Goal: Task Accomplishment & Management: Use online tool/utility

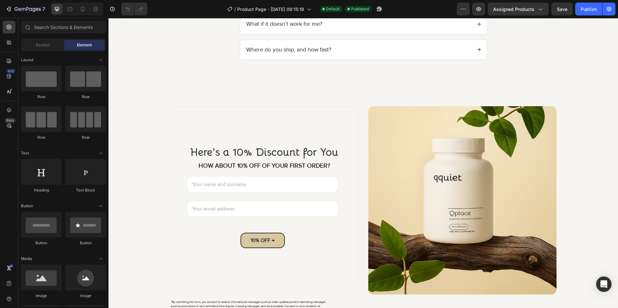
scroll to position [2345, 0]
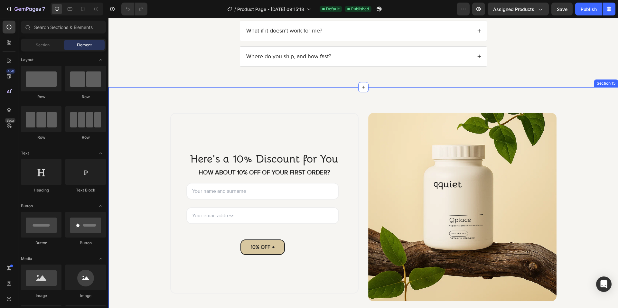
click at [175, 94] on div "Here's a 10% Discount for You Heading HOW ABOUT 10% OFF OF YOUR FIRST ORDER? Te…" at bounding box center [362, 218] width 509 height 263
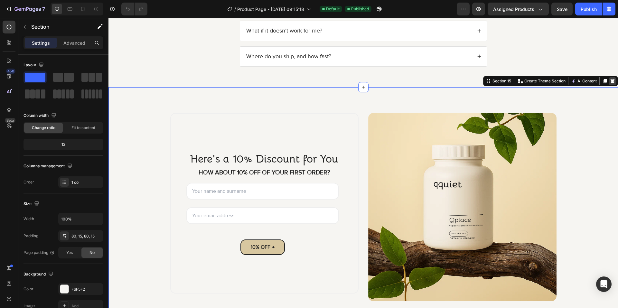
click at [610, 82] on icon at bounding box center [612, 81] width 4 height 5
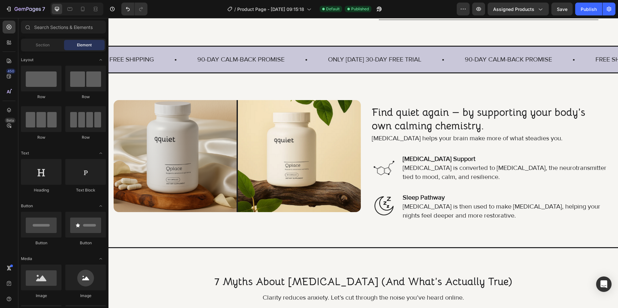
scroll to position [422, 0]
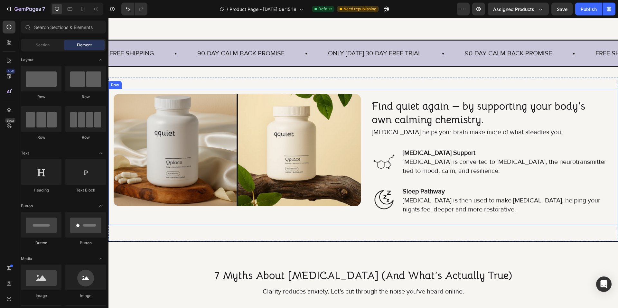
click at [236, 98] on img at bounding box center [237, 150] width 247 height 112
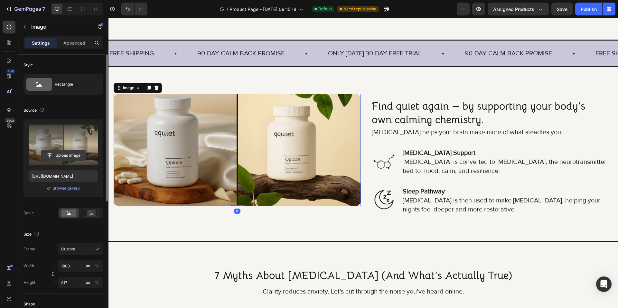
click at [72, 158] on input "file" at bounding box center [63, 155] width 44 height 11
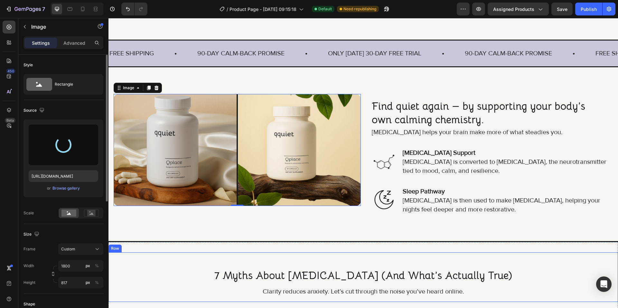
type input "[URL][DOMAIN_NAME]"
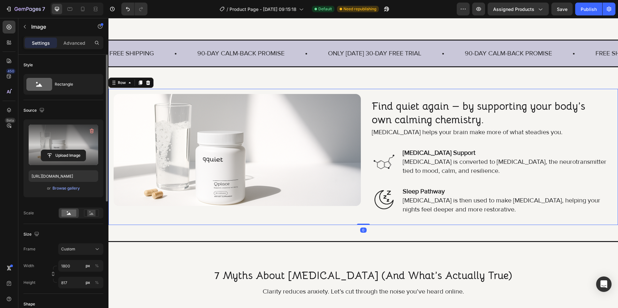
click at [180, 223] on div "Image Find quiet again — by supporting your body’s own calming chemistry. Headi…" at bounding box center [362, 157] width 509 height 136
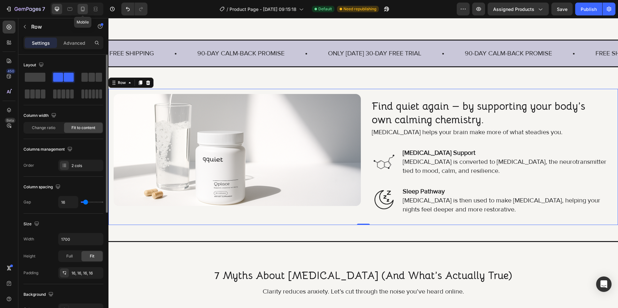
click at [78, 9] on div at bounding box center [83, 9] width 10 height 10
type input "0"
type input "1020"
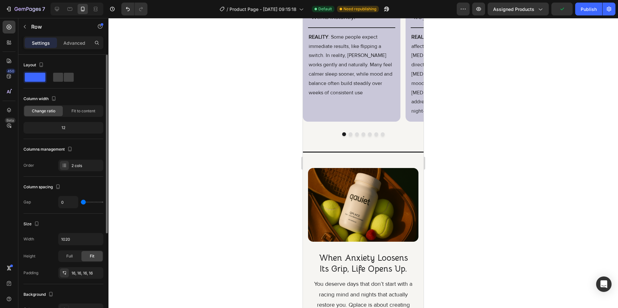
scroll to position [1149, 0]
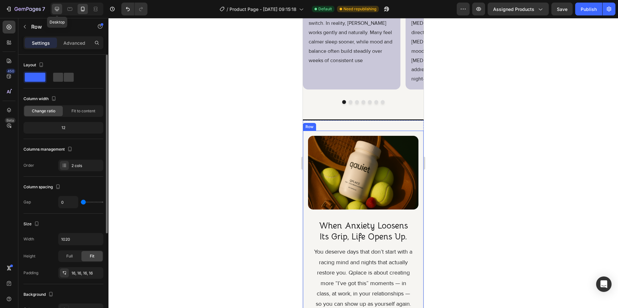
click at [52, 8] on div at bounding box center [57, 9] width 10 height 10
type input "16"
type input "1700"
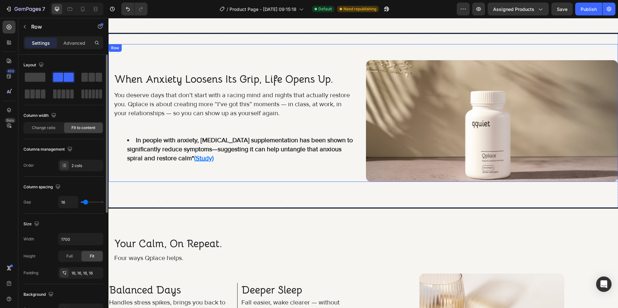
scroll to position [1063, 0]
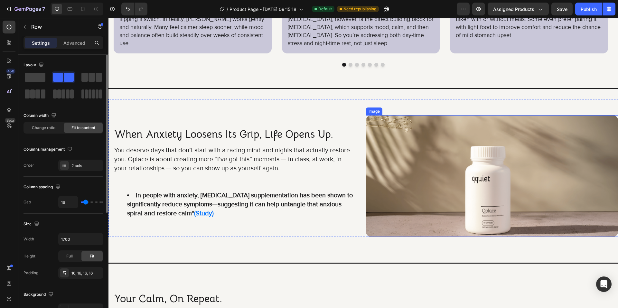
click at [406, 177] on img at bounding box center [492, 176] width 252 height 122
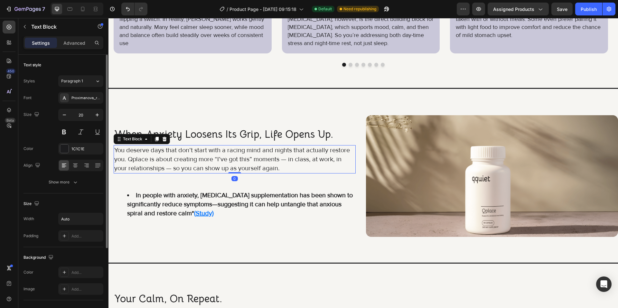
click at [308, 160] on p "You deserve days that don’t start with a racing mind and nights that actually r…" at bounding box center [234, 159] width 241 height 27
click at [309, 160] on p "You deserve days that don’t start with a racing mind and nights that actually r…" at bounding box center [234, 159] width 241 height 27
drag, startPoint x: 310, startPoint y: 160, endPoint x: 288, endPoint y: 159, distance: 21.6
click at [288, 159] on p "You deserve days that don’t start with a racing mind and nights that actually r…" at bounding box center [234, 159] width 241 height 27
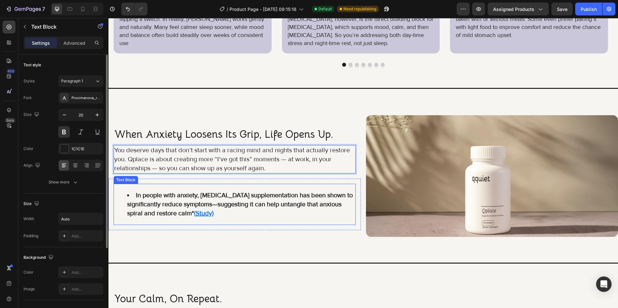
click at [293, 215] on li "In people with anxiety, [MEDICAL_DATA] supplementation has been shown to signif…" at bounding box center [241, 204] width 228 height 27
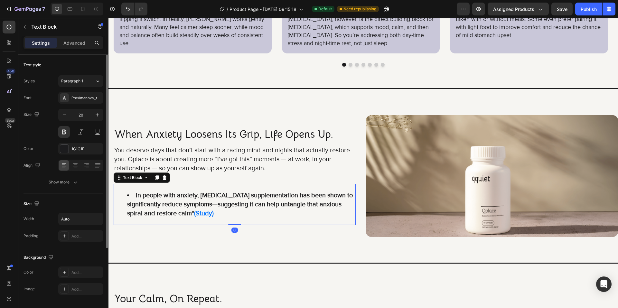
click at [276, 232] on div "when anxiety loosens its grip, life opens up. Heading You deserve days that don…" at bounding box center [234, 176] width 252 height 122
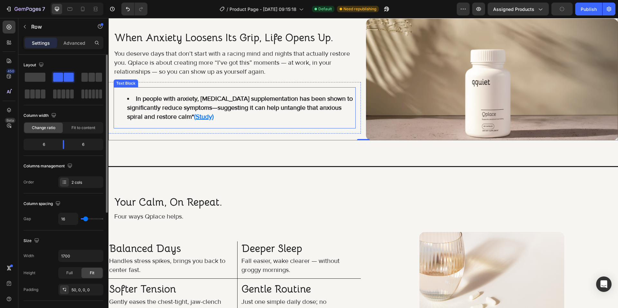
scroll to position [1224, 0]
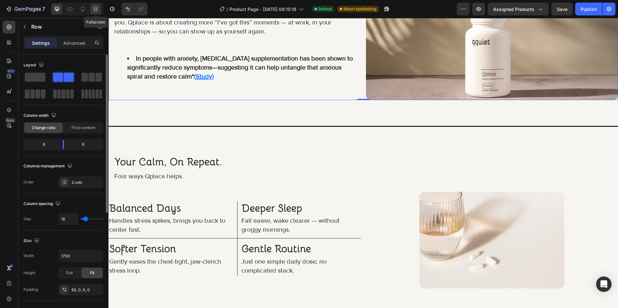
click at [96, 8] on icon at bounding box center [95, 9] width 6 height 6
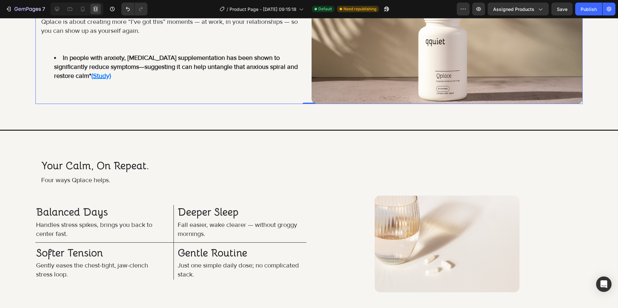
scroll to position [1261, 0]
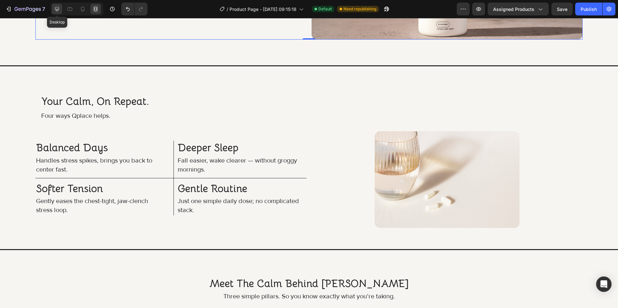
click at [59, 6] on icon at bounding box center [57, 9] width 6 height 6
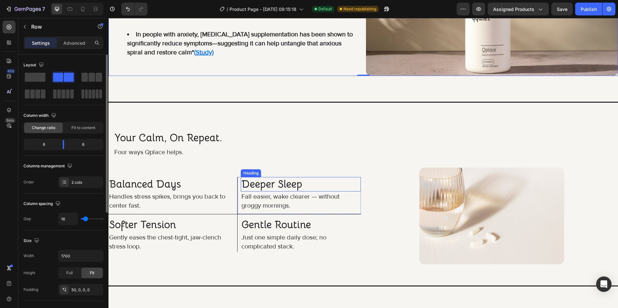
scroll to position [1322, 0]
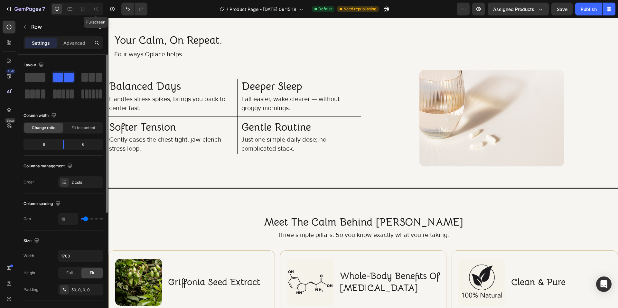
drag, startPoint x: 94, startPoint y: 10, endPoint x: 95, endPoint y: 16, distance: 5.6
click at [94, 10] on icon at bounding box center [95, 9] width 6 height 6
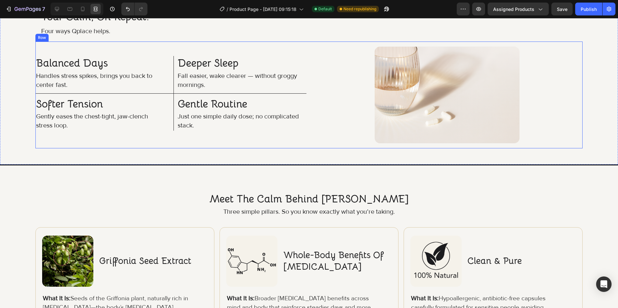
scroll to position [1356, 0]
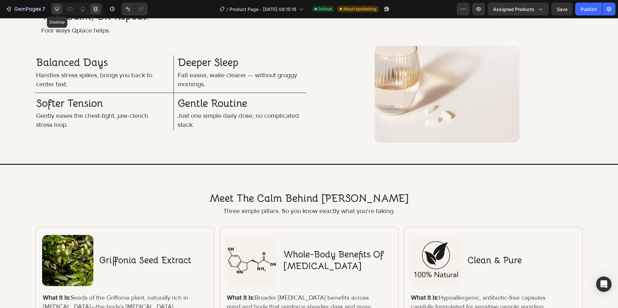
click at [57, 9] on icon at bounding box center [57, 9] width 6 height 6
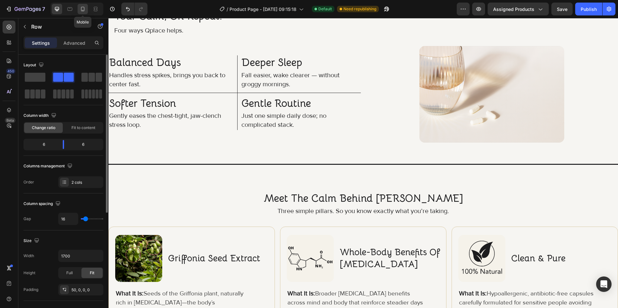
click at [86, 10] on div at bounding box center [83, 9] width 10 height 10
type input "820"
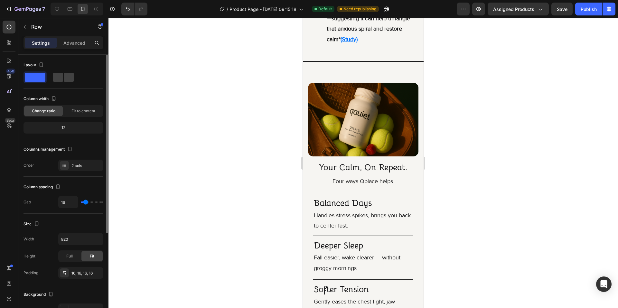
scroll to position [1463, 0]
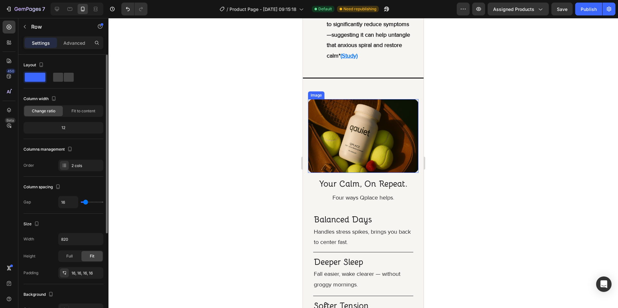
click at [341, 150] on img at bounding box center [363, 136] width 110 height 74
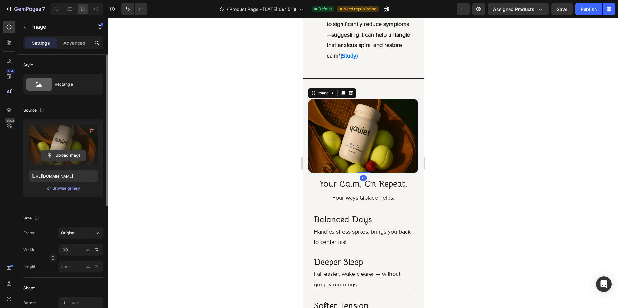
click at [63, 156] on input "file" at bounding box center [63, 155] width 44 height 11
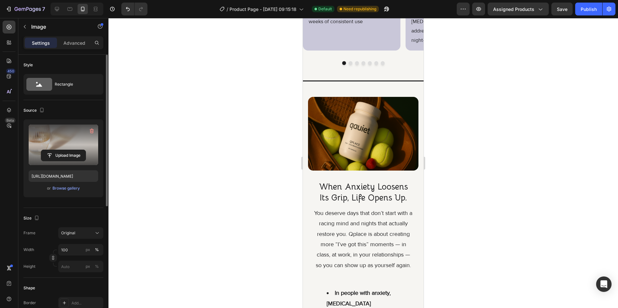
scroll to position [1237, 0]
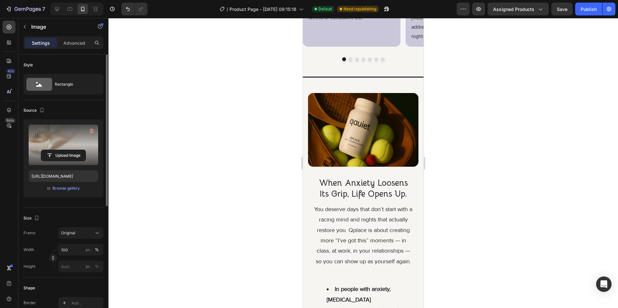
click at [56, 15] on div at bounding box center [77, 9] width 53 height 13
click at [56, 12] on icon at bounding box center [57, 9] width 6 height 6
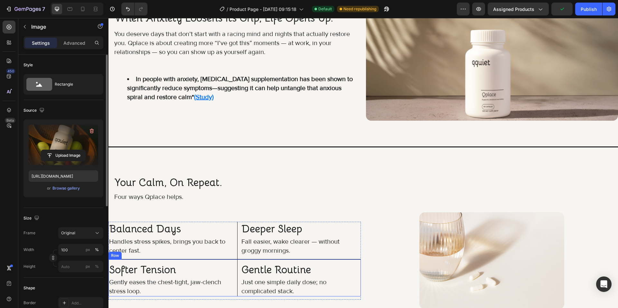
scroll to position [957, 0]
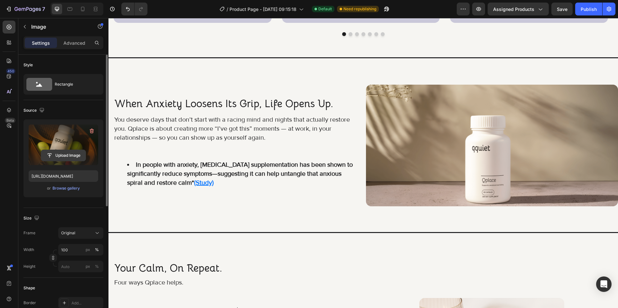
click at [59, 157] on input "file" at bounding box center [63, 155] width 44 height 11
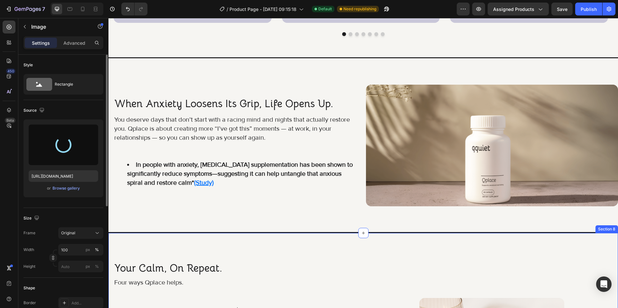
type input "[URL][DOMAIN_NAME]"
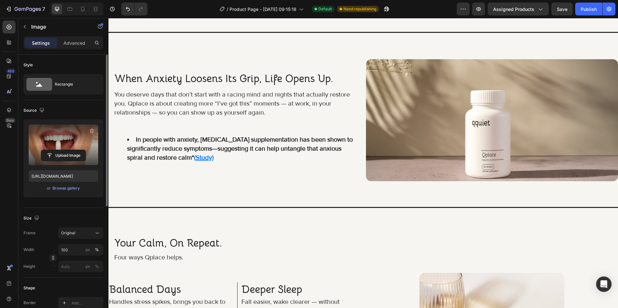
scroll to position [767, 0]
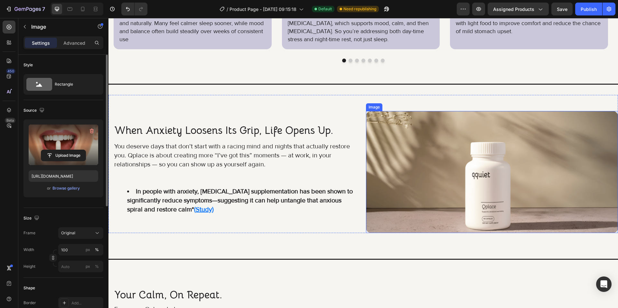
click at [387, 177] on img at bounding box center [492, 172] width 252 height 122
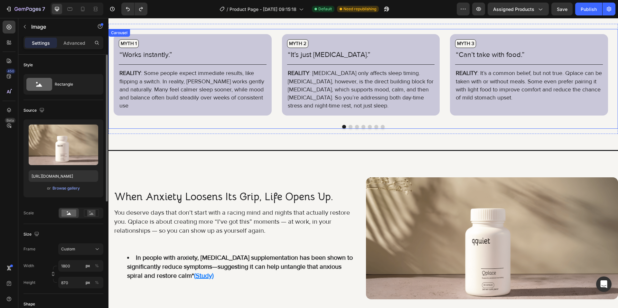
scroll to position [704, 0]
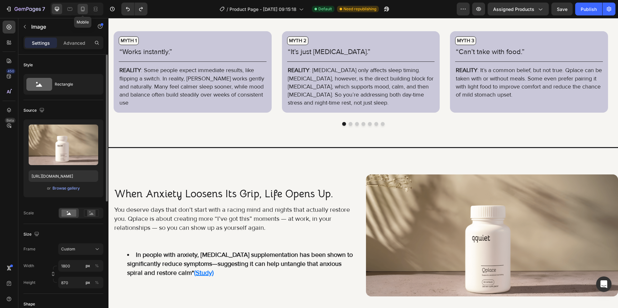
click at [86, 10] on icon at bounding box center [82, 9] width 6 height 6
type input "1200"
type input "817"
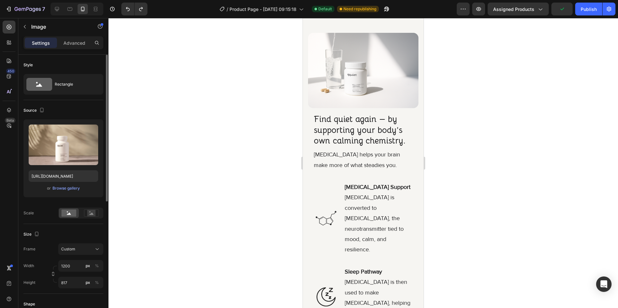
scroll to position [663, 0]
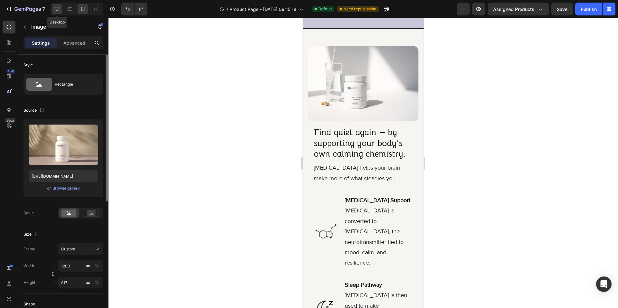
click at [57, 11] on icon at bounding box center [57, 9] width 4 height 4
type input "1800"
type input "870"
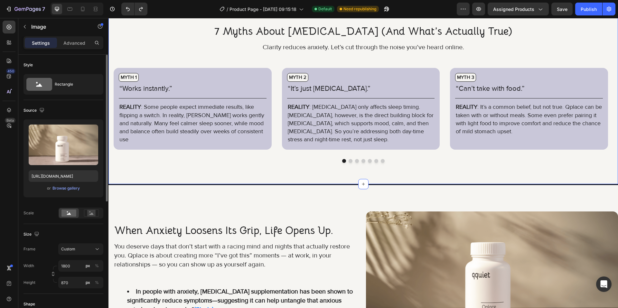
scroll to position [932, 0]
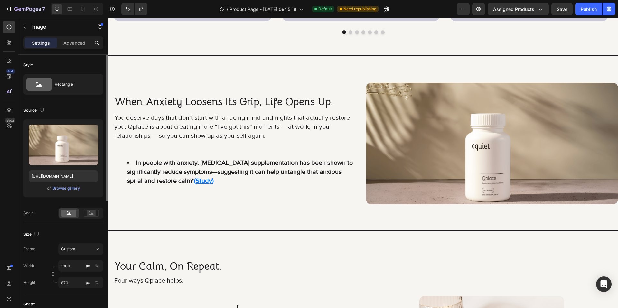
click at [438, 168] on img at bounding box center [492, 144] width 252 height 122
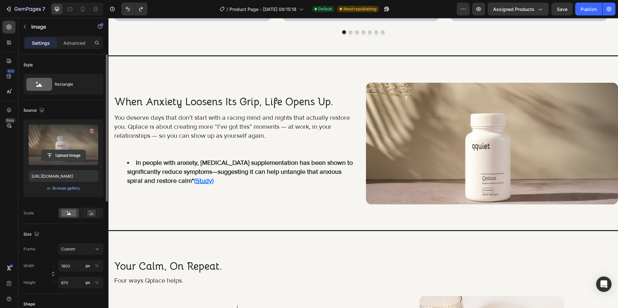
click at [69, 153] on input "file" at bounding box center [63, 155] width 44 height 11
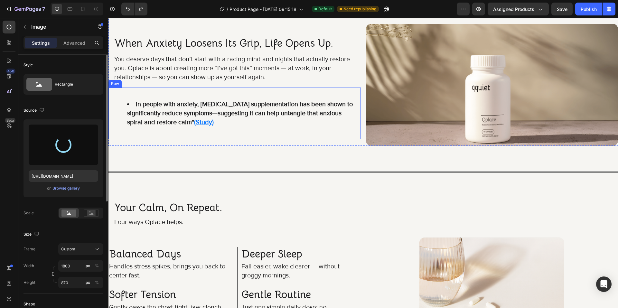
scroll to position [965, 0]
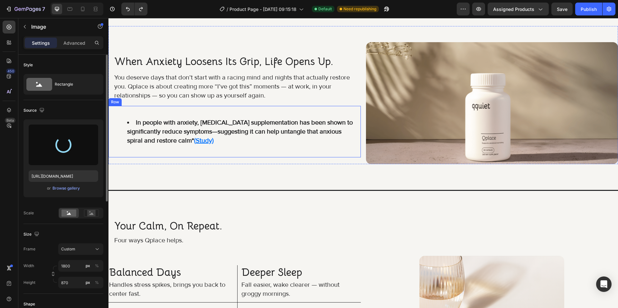
type input "[URL][DOMAIN_NAME]"
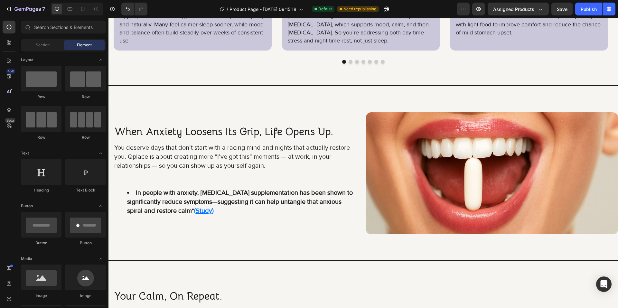
scroll to position [772, 0]
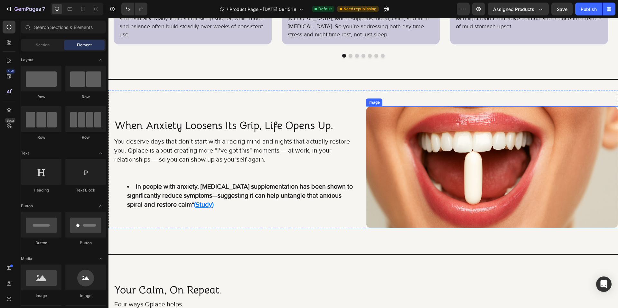
click at [517, 147] on img at bounding box center [492, 167] width 252 height 122
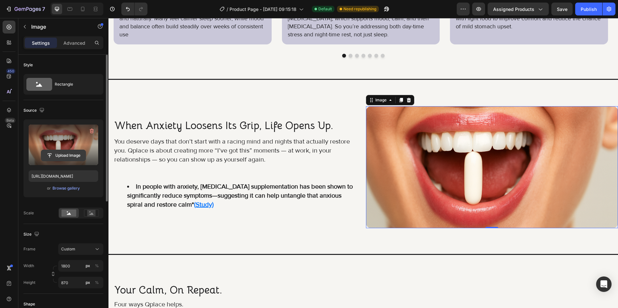
click at [74, 153] on input "file" at bounding box center [63, 155] width 44 height 11
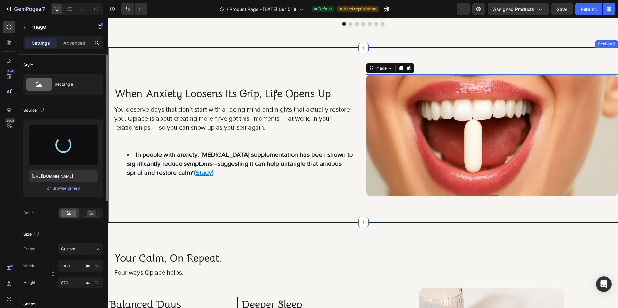
scroll to position [804, 0]
type input "[URL][DOMAIN_NAME]"
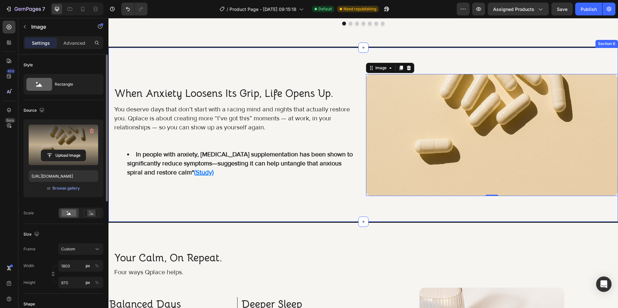
click at [348, 197] on div "when anxiety loosens its grip, life opens up. Heading You deserve days that don…" at bounding box center [362, 135] width 509 height 176
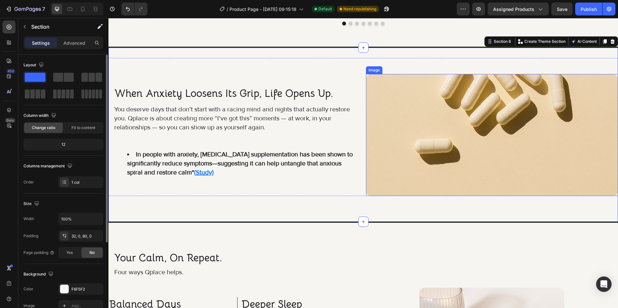
click at [380, 170] on img at bounding box center [492, 135] width 252 height 122
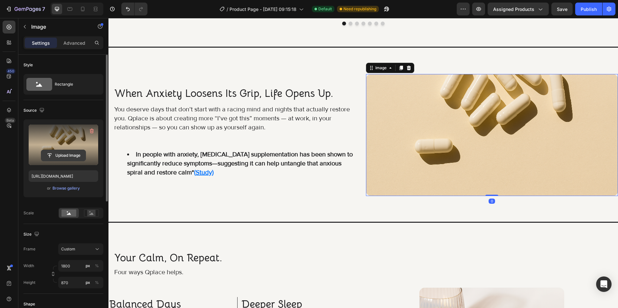
click at [71, 156] on input "file" at bounding box center [63, 155] width 44 height 11
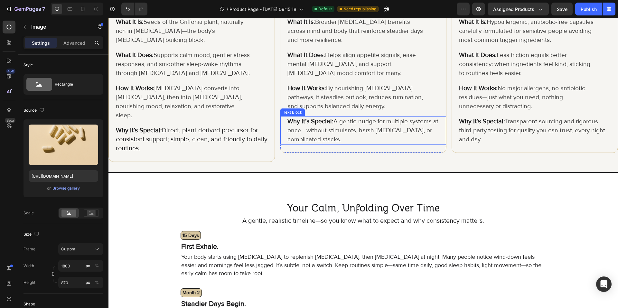
scroll to position [1258, 0]
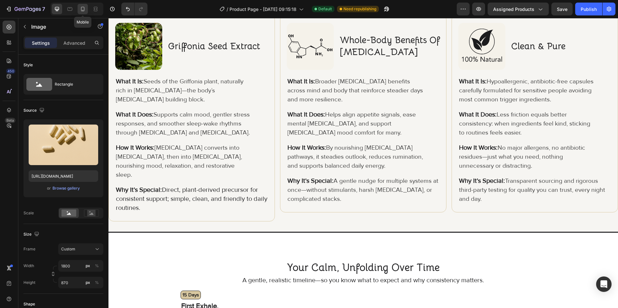
click at [87, 12] on div at bounding box center [83, 9] width 10 height 10
type input "1200"
type input "817"
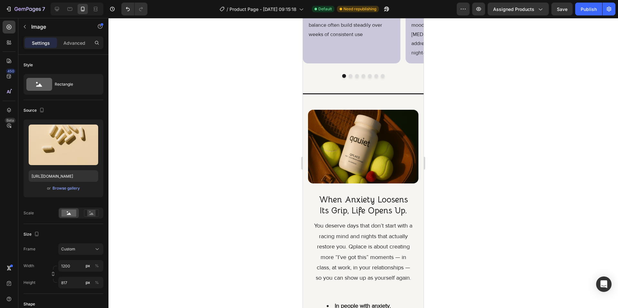
scroll to position [1049, 0]
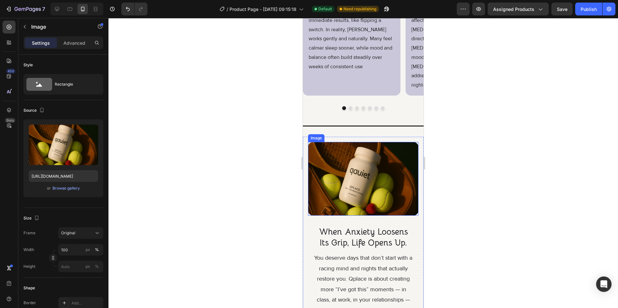
click at [355, 168] on img at bounding box center [363, 179] width 110 height 74
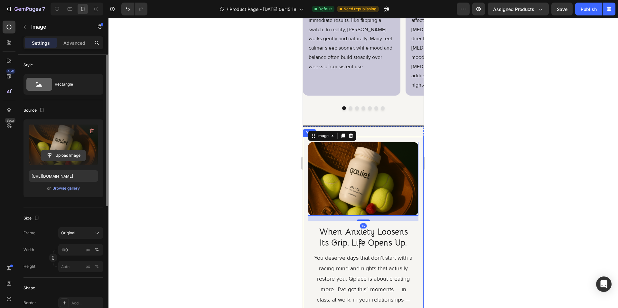
click at [71, 154] on input "file" at bounding box center [63, 155] width 44 height 11
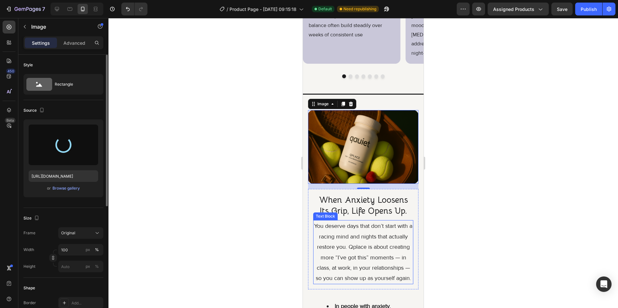
scroll to position [1081, 0]
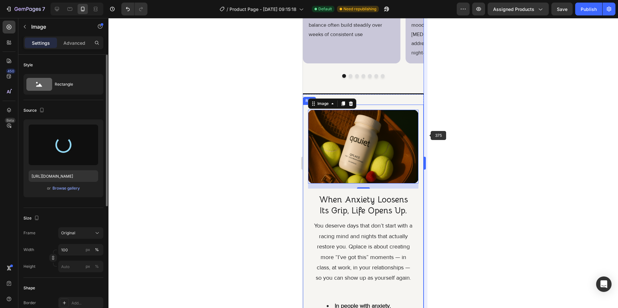
type input "[URL][DOMAIN_NAME]"
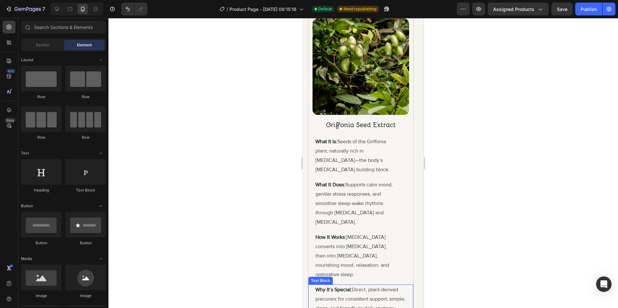
scroll to position [1864, 0]
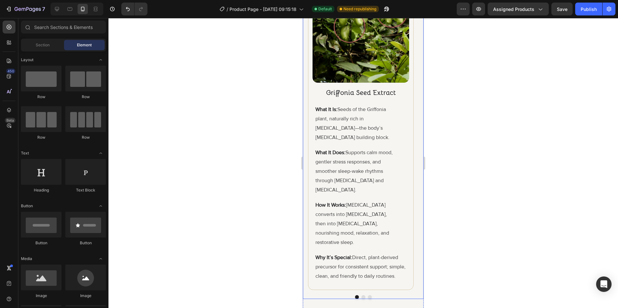
click at [361, 295] on button "Dot" at bounding box center [363, 297] width 4 height 4
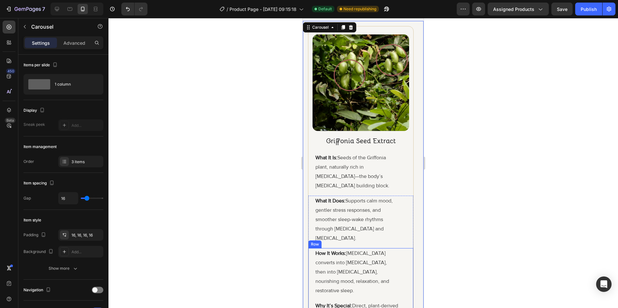
scroll to position [1897, 0]
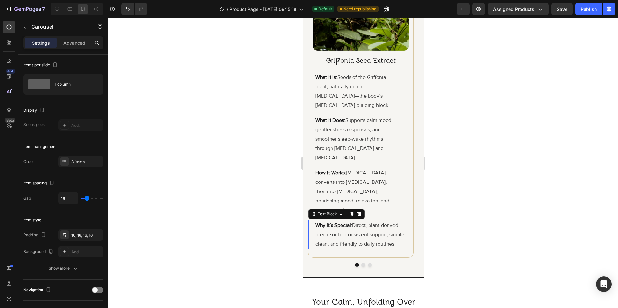
drag, startPoint x: 394, startPoint y: 205, endPoint x: 348, endPoint y: 205, distance: 46.7
click at [351, 222] on span "Direct, plant-derived precursor for consistent support; simple, clean, and frie…" at bounding box center [360, 234] width 90 height 25
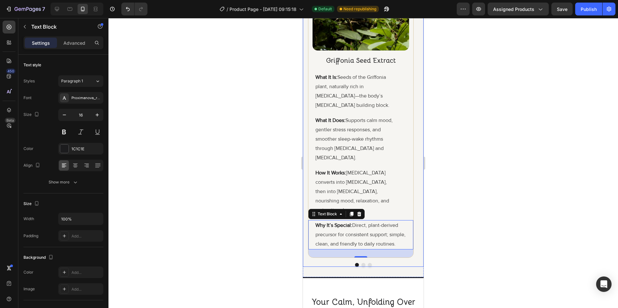
click at [361, 263] on button "Dot" at bounding box center [363, 265] width 4 height 4
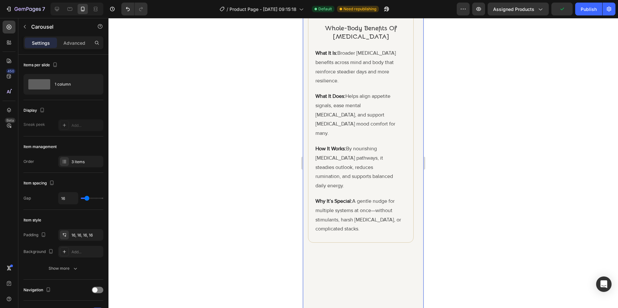
scroll to position [1864, 0]
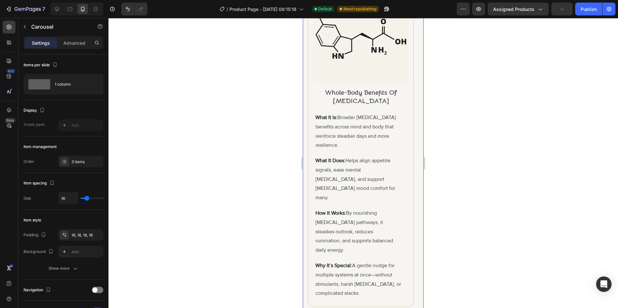
click at [368, 308] on button "Dot" at bounding box center [370, 314] width 4 height 4
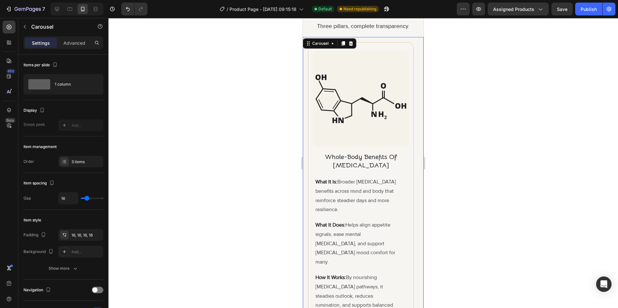
scroll to position [1897, 0]
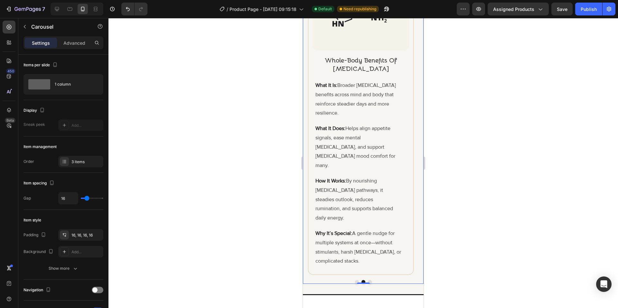
click at [368, 280] on button "Dot" at bounding box center [370, 282] width 4 height 4
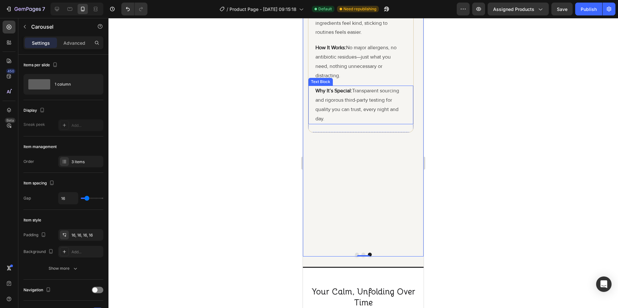
scroll to position [1929, 0]
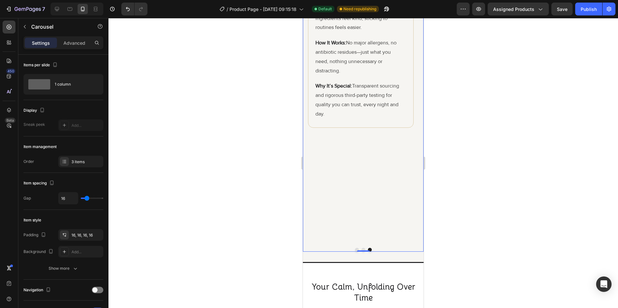
click at [355, 248] on button "Dot" at bounding box center [357, 250] width 4 height 4
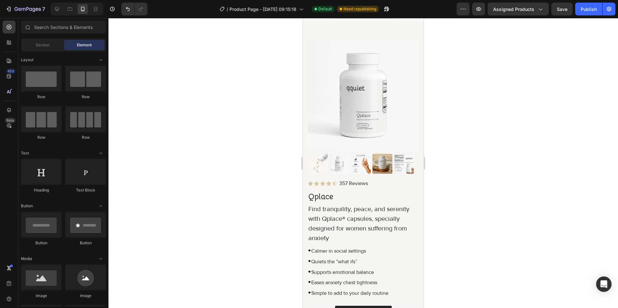
scroll to position [0, 0]
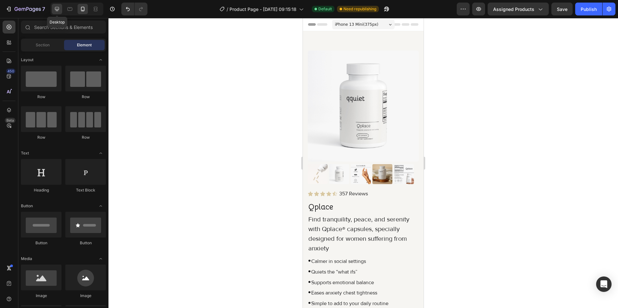
click at [57, 8] on icon at bounding box center [57, 9] width 6 height 6
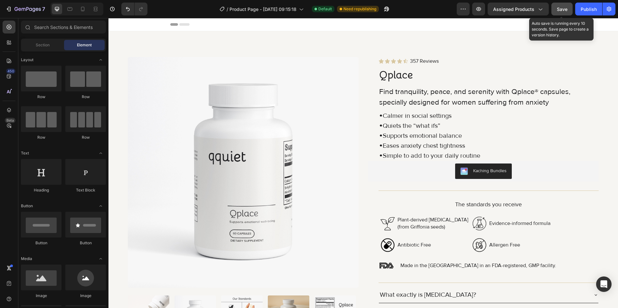
click at [560, 5] on button "Save" at bounding box center [561, 9] width 21 height 13
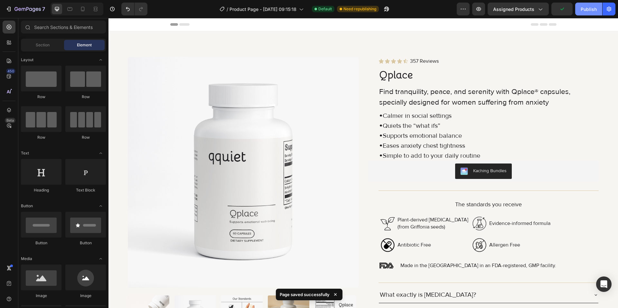
click at [590, 13] on button "Publish" at bounding box center [588, 9] width 27 height 13
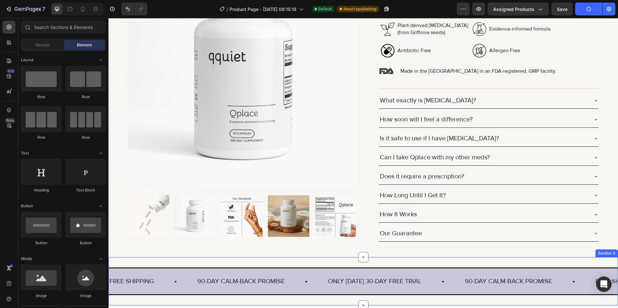
scroll to position [193, 0]
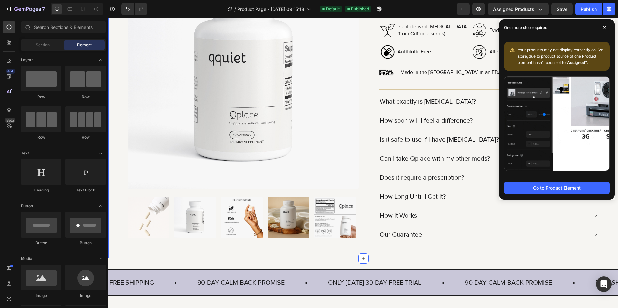
click at [344, 256] on div "Product Images Icon Icon Icon Icon Icon Icon List 357 Reviews Text Block Row Qp…" at bounding box center [362, 48] width 509 height 420
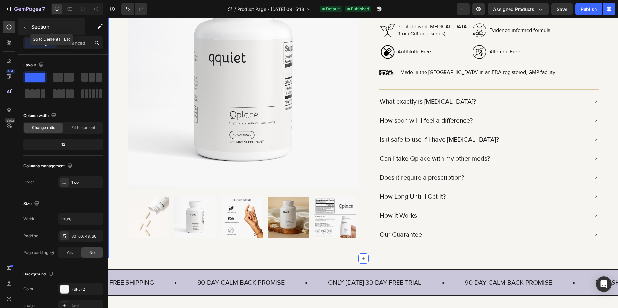
click at [38, 26] on p "Section" at bounding box center [57, 27] width 53 height 8
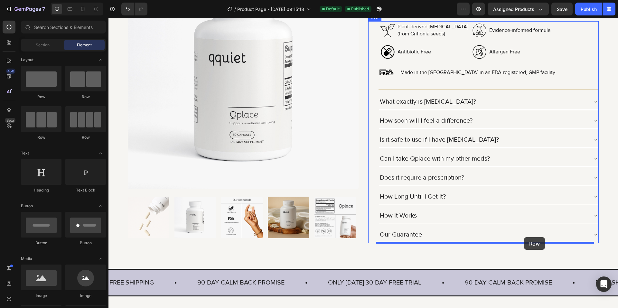
drag, startPoint x: 176, startPoint y: 115, endPoint x: 524, endPoint y: 237, distance: 368.8
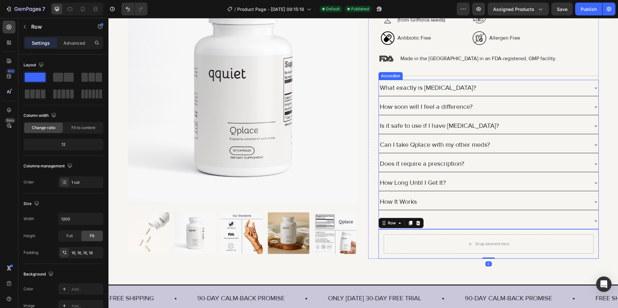
scroll to position [257, 0]
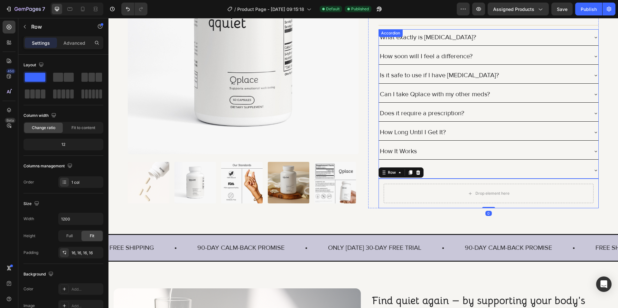
click at [479, 172] on div "Our Guarantee" at bounding box center [483, 170] width 209 height 11
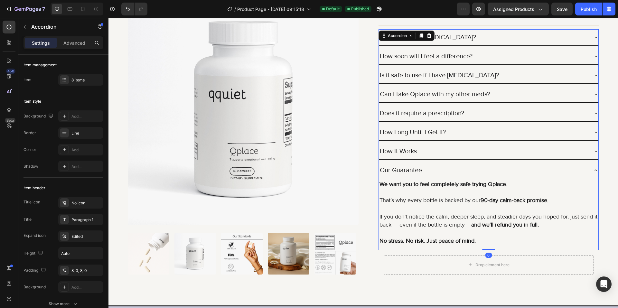
click at [480, 172] on div "Our Guarantee" at bounding box center [483, 170] width 209 height 11
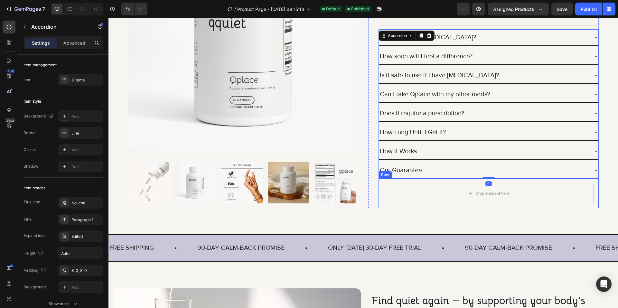
click at [508, 179] on div "Drop element here Row" at bounding box center [488, 194] width 220 height 30
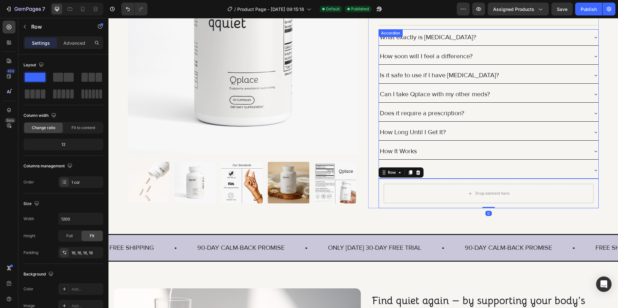
click at [487, 174] on div "Our Guarantee" at bounding box center [483, 170] width 209 height 11
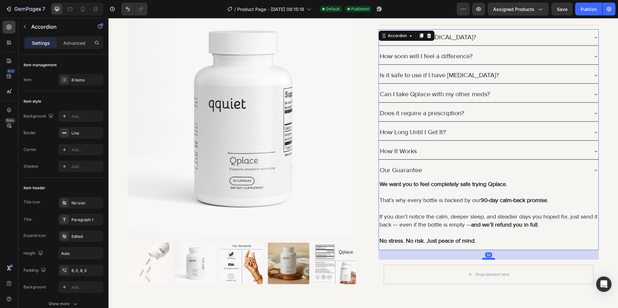
drag, startPoint x: 486, startPoint y: 248, endPoint x: 486, endPoint y: 258, distance: 9.7
click at [486, 258] on div at bounding box center [488, 259] width 13 height 2
type input "100%"
type input "100"
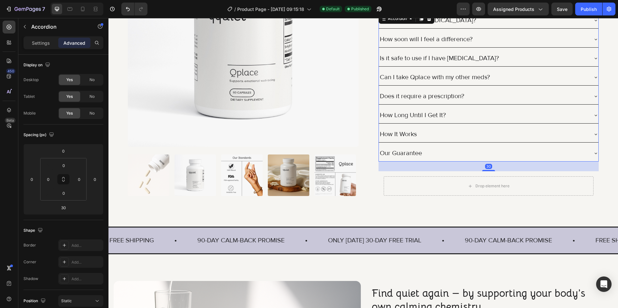
scroll to position [290, 0]
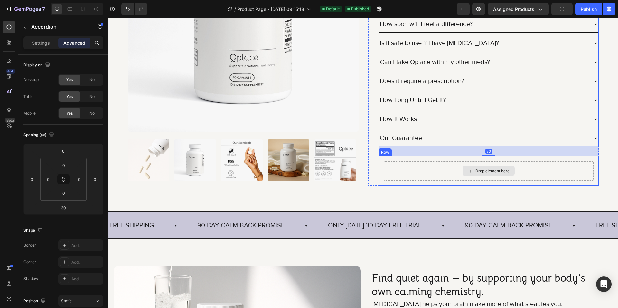
click at [401, 175] on div "Drop element here" at bounding box center [489, 170] width 210 height 19
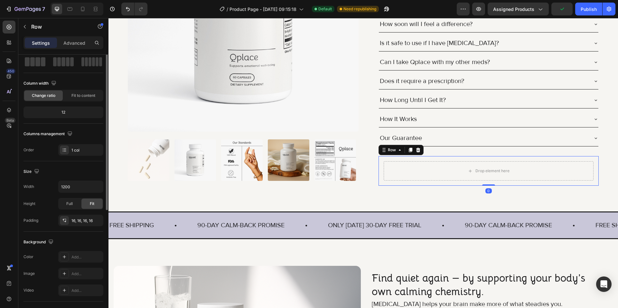
scroll to position [0, 0]
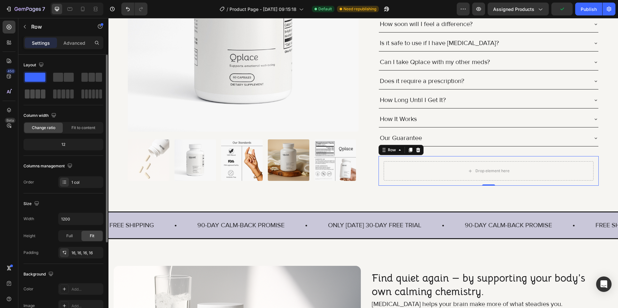
click at [37, 95] on span at bounding box center [37, 93] width 5 height 9
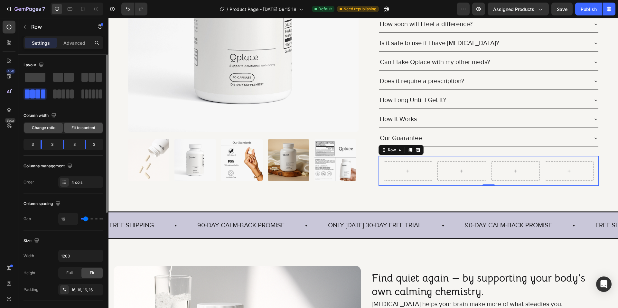
click at [90, 130] on span "Fit to content" at bounding box center [83, 128] width 24 height 6
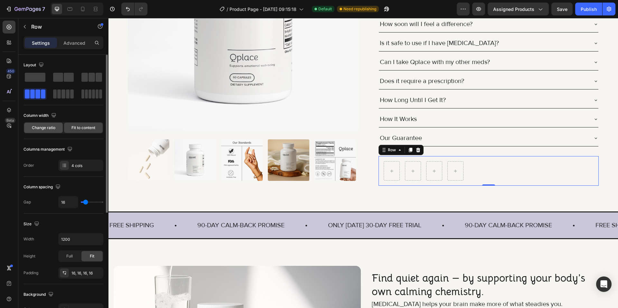
click at [48, 126] on span "Change ratio" at bounding box center [43, 128] width 23 height 6
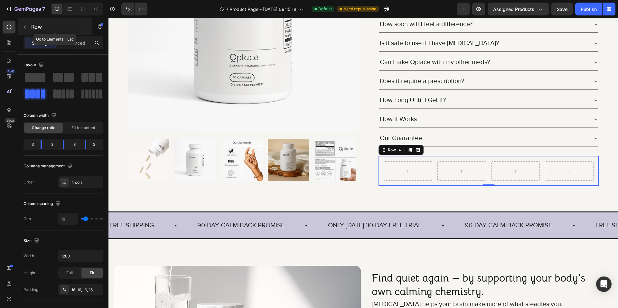
click at [31, 25] on div "Row" at bounding box center [54, 26] width 73 height 17
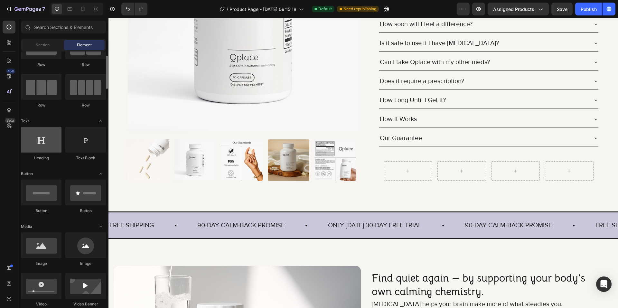
scroll to position [97, 0]
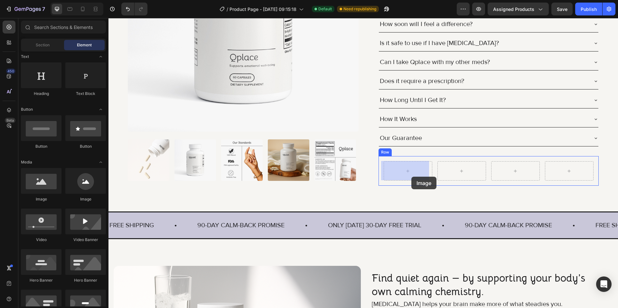
drag, startPoint x: 154, startPoint y: 199, endPoint x: 411, endPoint y: 176, distance: 257.8
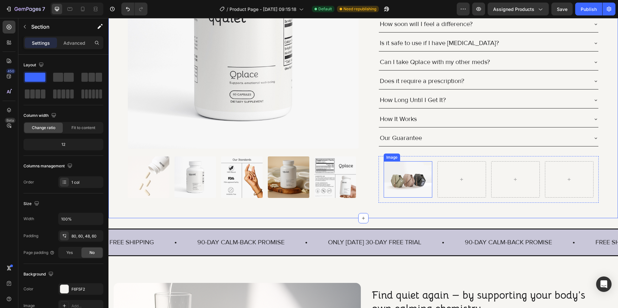
click at [408, 178] on img at bounding box center [408, 179] width 49 height 36
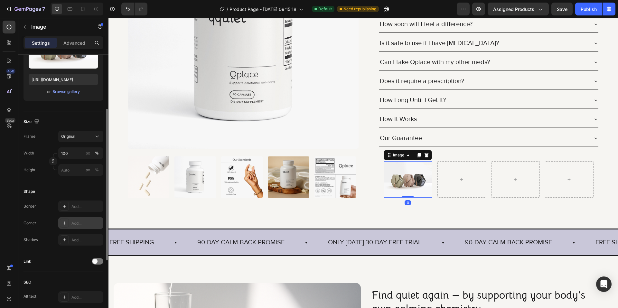
scroll to position [193, 0]
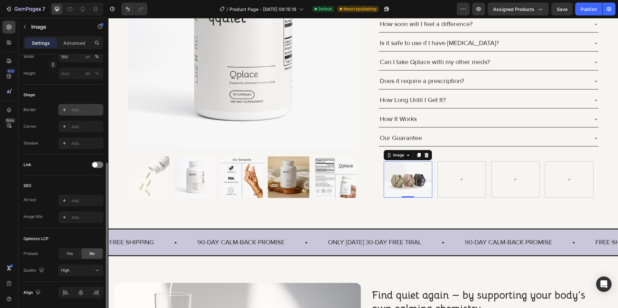
click at [74, 112] on div "Add..." at bounding box center [86, 110] width 30 height 6
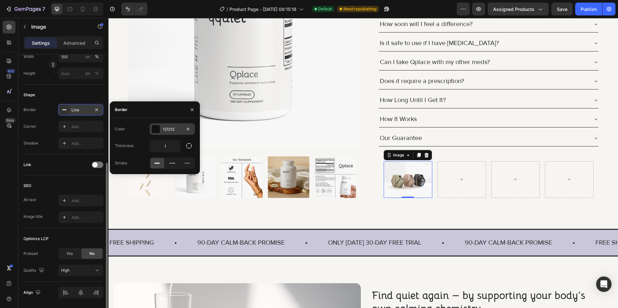
click at [179, 131] on div "121212" at bounding box center [172, 129] width 19 height 6
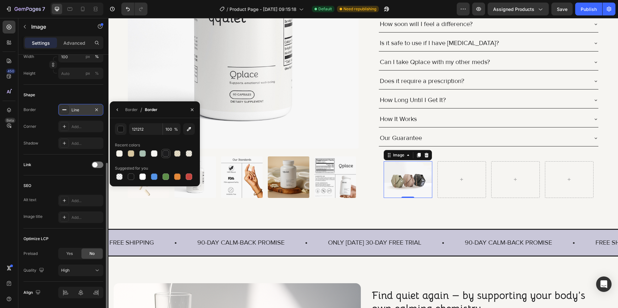
click at [166, 156] on div at bounding box center [165, 153] width 6 height 6
type input "1C1C1E"
click at [118, 108] on icon "button" at bounding box center [117, 109] width 5 height 5
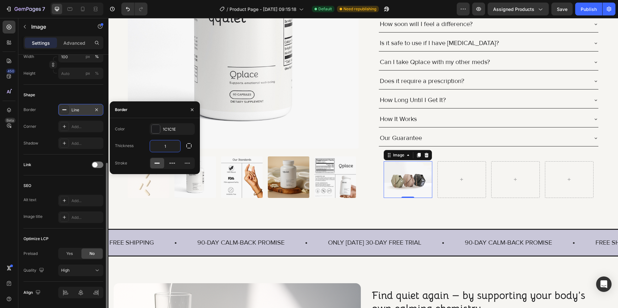
click at [169, 144] on input "1" at bounding box center [165, 146] width 30 height 12
click at [188, 150] on button "button" at bounding box center [189, 146] width 12 height 12
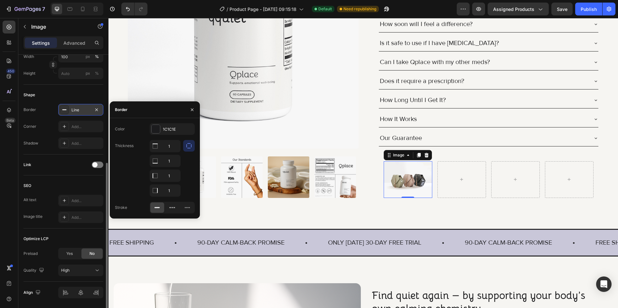
click at [185, 145] on button "button" at bounding box center [189, 146] width 12 height 12
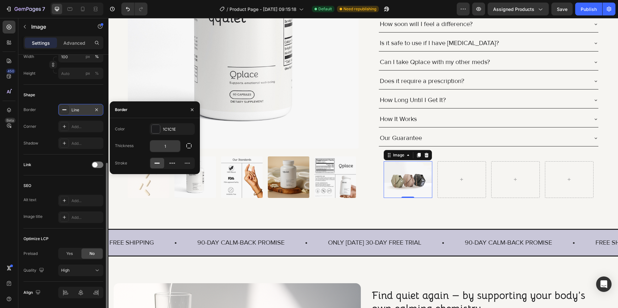
click at [171, 146] on input "1" at bounding box center [165, 146] width 30 height 12
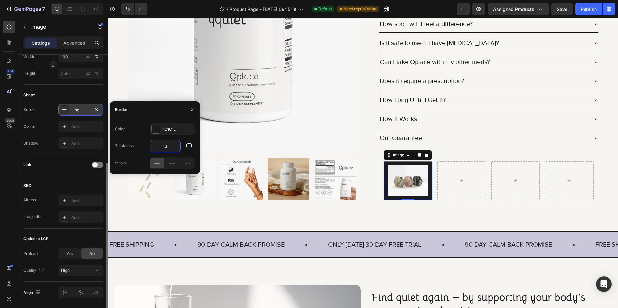
type input "1"
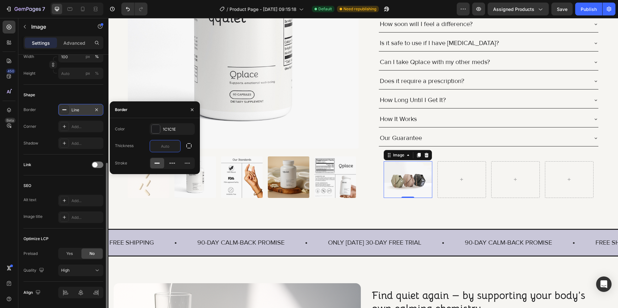
type input "3"
drag, startPoint x: 79, startPoint y: 125, endPoint x: 104, endPoint y: 139, distance: 28.1
click at [79, 125] on div "Add..." at bounding box center [86, 127] width 30 height 6
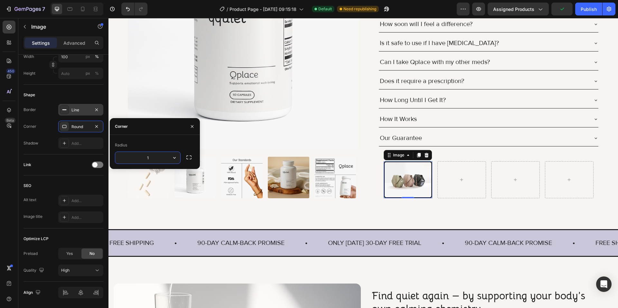
type input "16"
click at [87, 146] on div "Add..." at bounding box center [86, 144] width 30 height 6
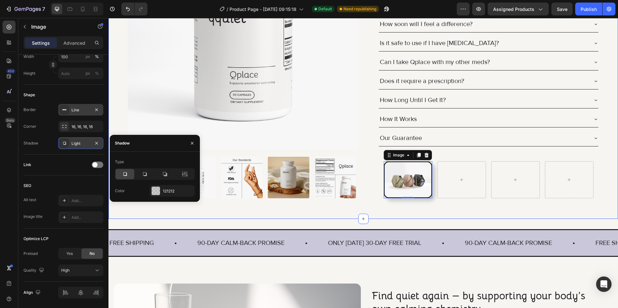
click at [302, 219] on div "FREE SHIPPING Text Block • Text Block 90-DAY CALM-BACK PROMISE Text Block • Tex…" at bounding box center [362, 243] width 509 height 48
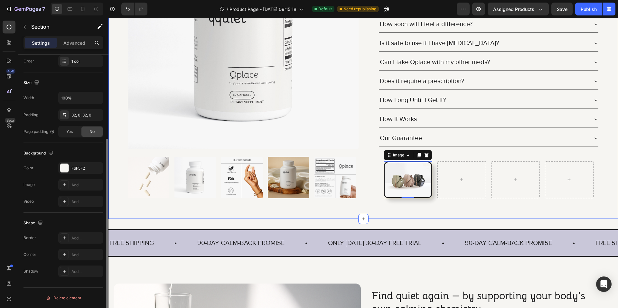
scroll to position [0, 0]
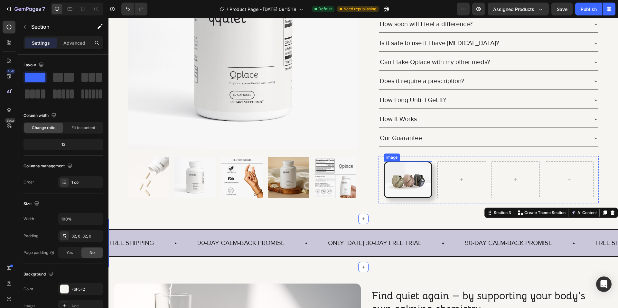
click at [407, 175] on img at bounding box center [408, 179] width 49 height 37
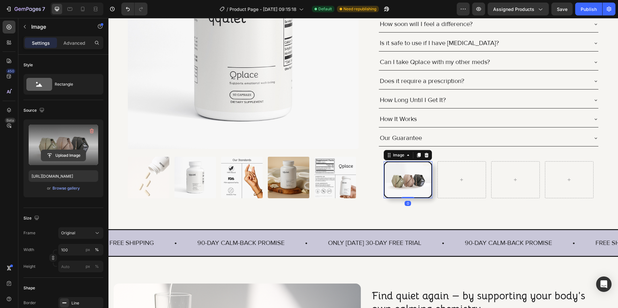
click at [61, 150] on input "file" at bounding box center [63, 155] width 44 height 11
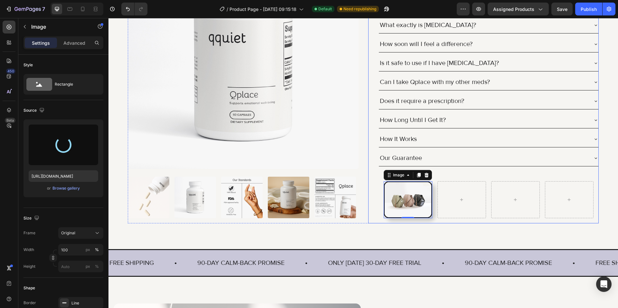
scroll to position [257, 0]
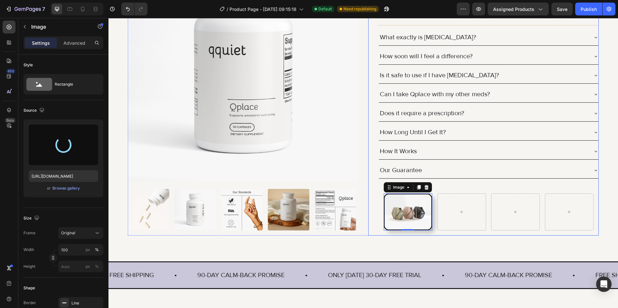
type input "[URL][DOMAIN_NAME]"
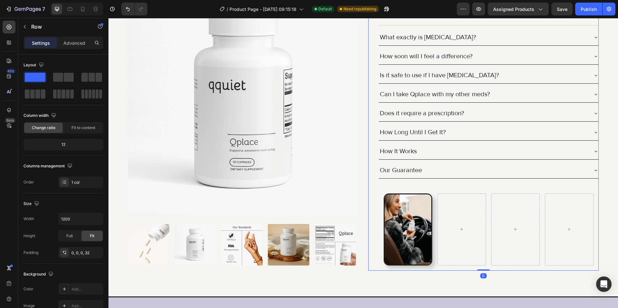
click at [373, 180] on div "Image Plant-derived [MEDICAL_DATA] (from Griffonia seeds) Text Block Image Evid…" at bounding box center [483, 114] width 231 height 314
click at [86, 12] on icon at bounding box center [82, 9] width 6 height 6
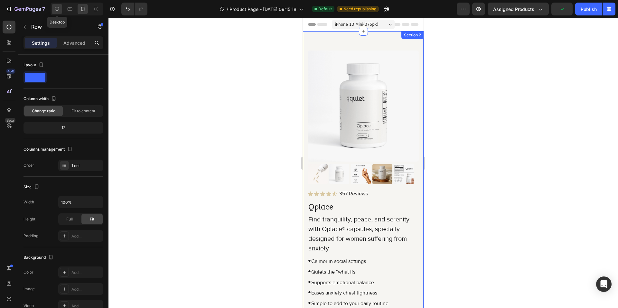
click at [54, 4] on div at bounding box center [57, 9] width 10 height 10
type input "1200"
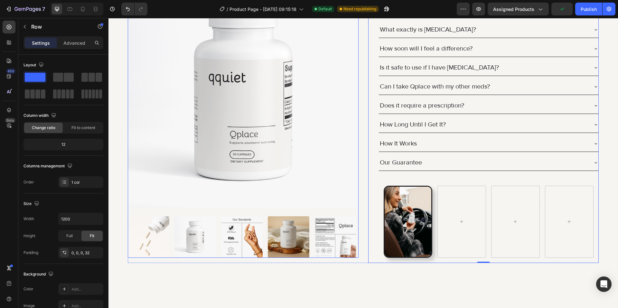
scroll to position [270, 0]
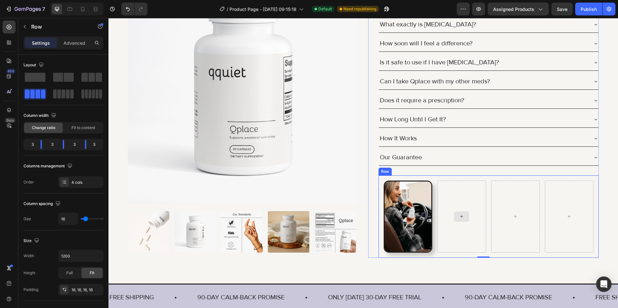
click at [444, 210] on div at bounding box center [461, 216] width 49 height 72
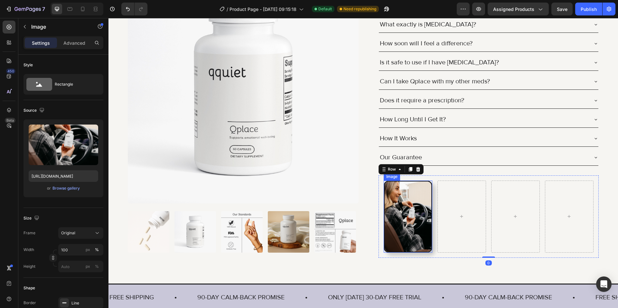
click at [400, 220] on img at bounding box center [408, 216] width 49 height 72
click at [417, 175] on icon at bounding box center [419, 174] width 4 height 5
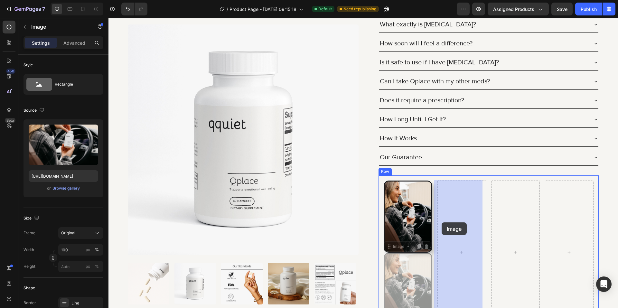
drag, startPoint x: 394, startPoint y: 246, endPoint x: 441, endPoint y: 222, distance: 52.7
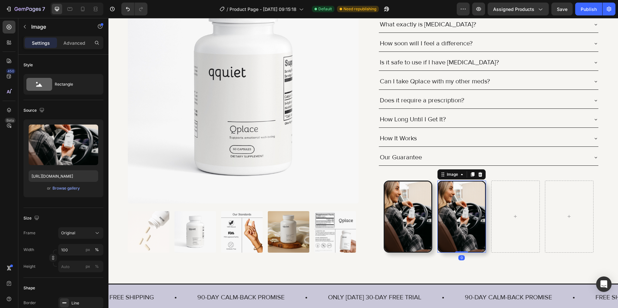
click at [448, 208] on img at bounding box center [461, 216] width 49 height 72
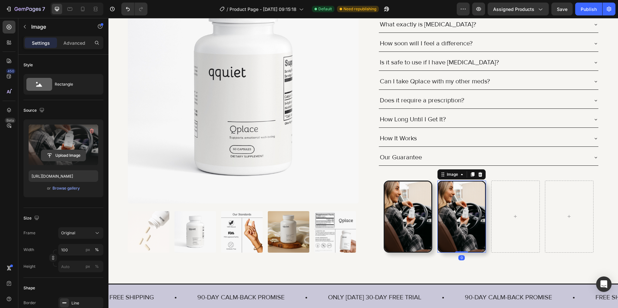
click at [72, 154] on input "file" at bounding box center [63, 155] width 44 height 11
click at [71, 158] on input "file" at bounding box center [63, 155] width 44 height 11
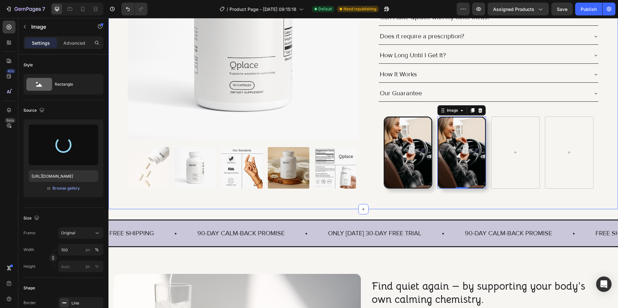
scroll to position [335, 0]
